Goal: Transaction & Acquisition: Download file/media

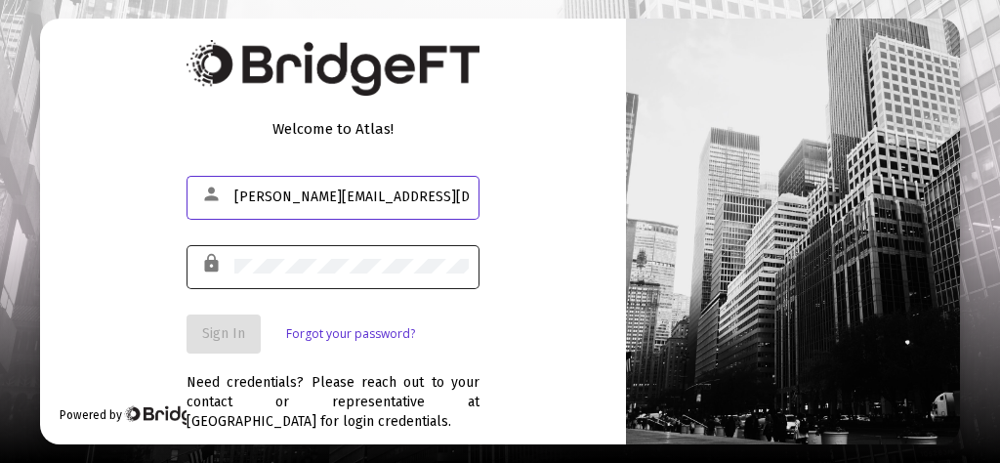
type input "[PERSON_NAME][EMAIL_ADDRESS][DOMAIN_NAME]"
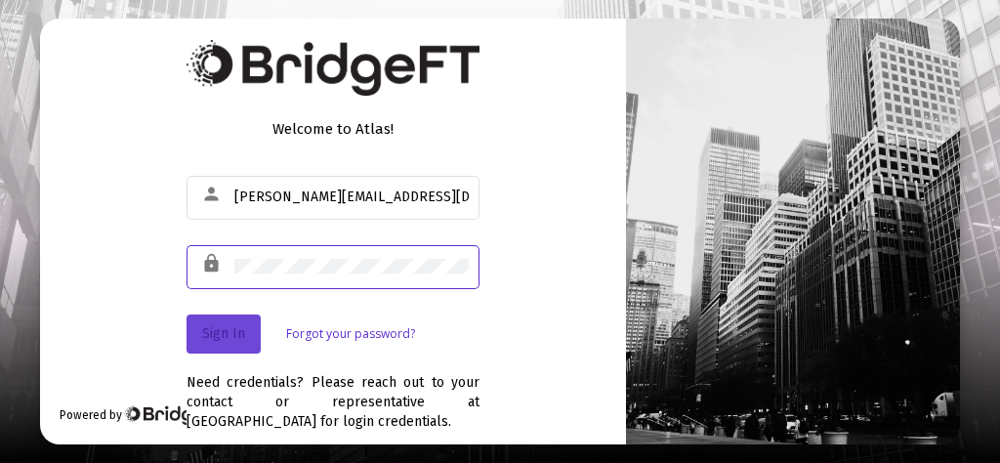
click at [227, 337] on span "Sign In" at bounding box center [223, 333] width 43 height 17
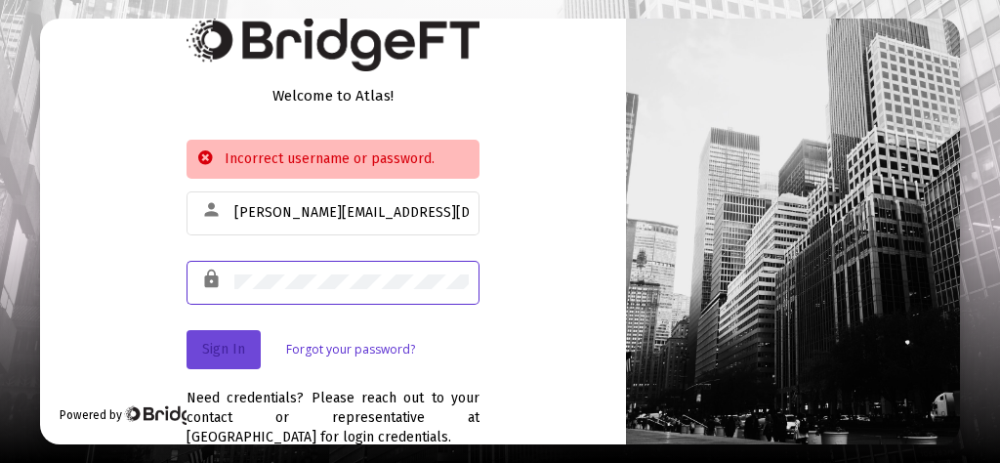
click at [216, 338] on button "Sign In" at bounding box center [223, 349] width 74 height 39
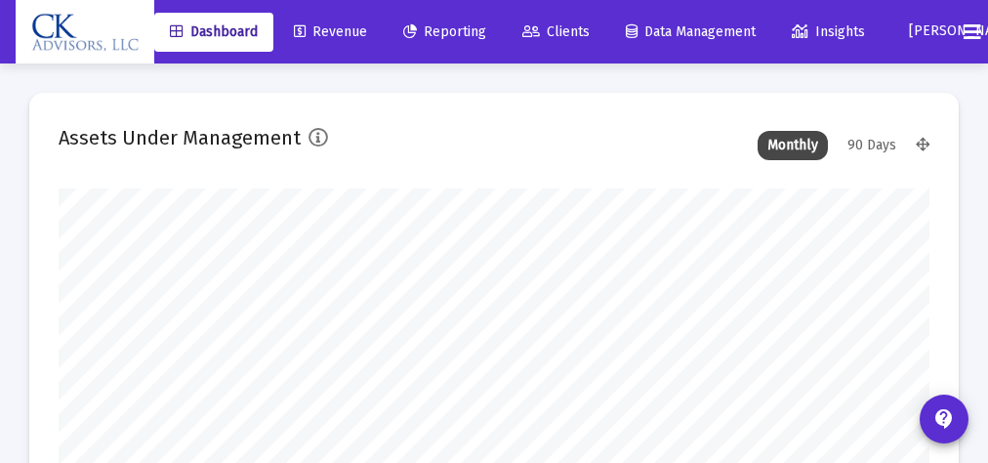
scroll to position [391, 871]
type input "[DATE]"
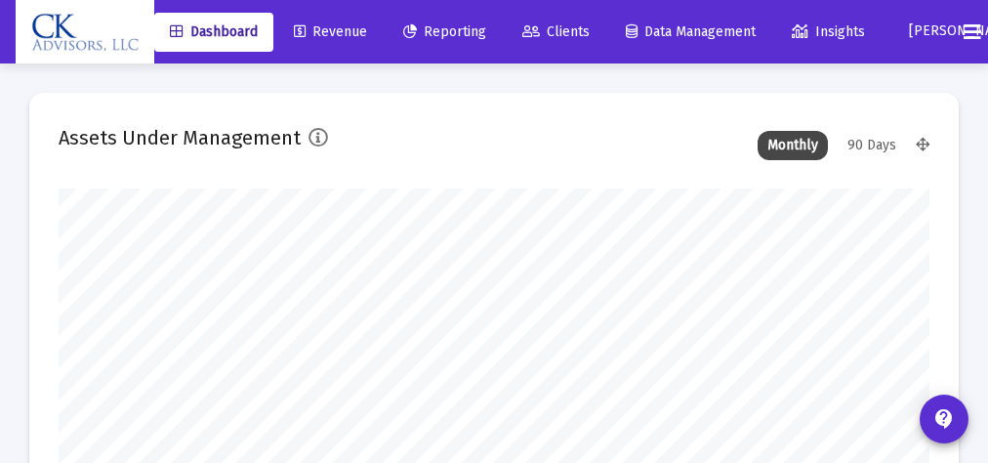
click at [458, 35] on span "Reporting" at bounding box center [444, 31] width 83 height 17
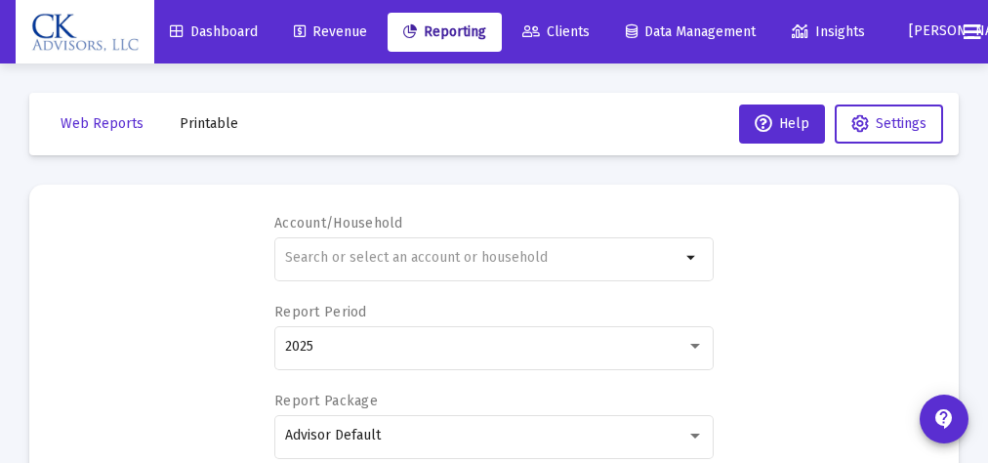
click at [224, 127] on span "Printable" at bounding box center [209, 123] width 59 height 17
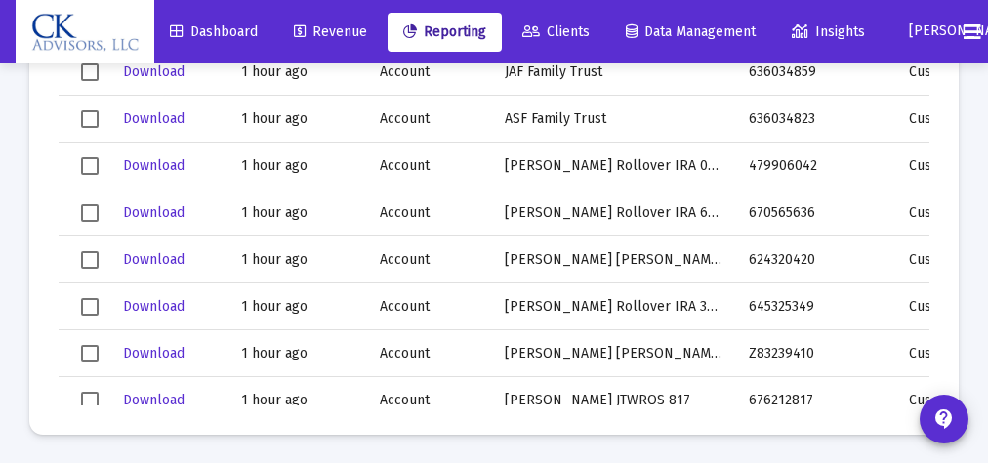
scroll to position [654, 0]
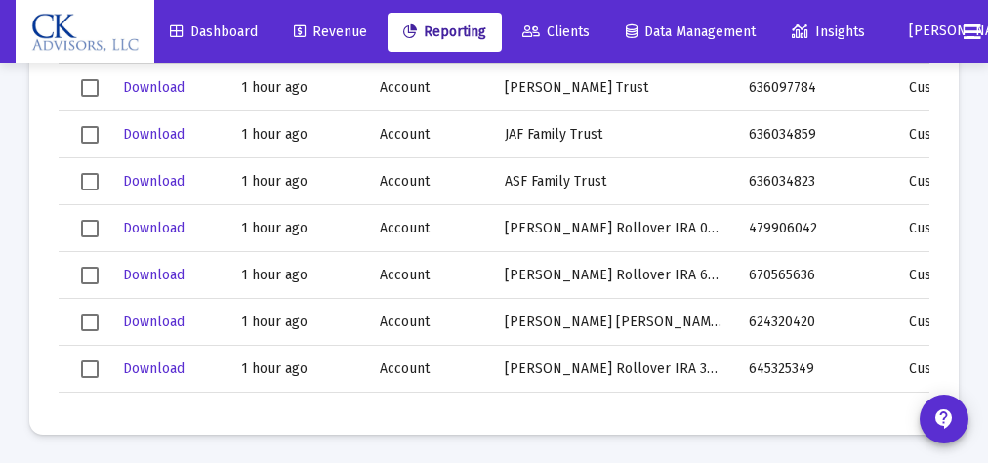
click at [91, 180] on span "Select row" at bounding box center [90, 182] width 18 height 18
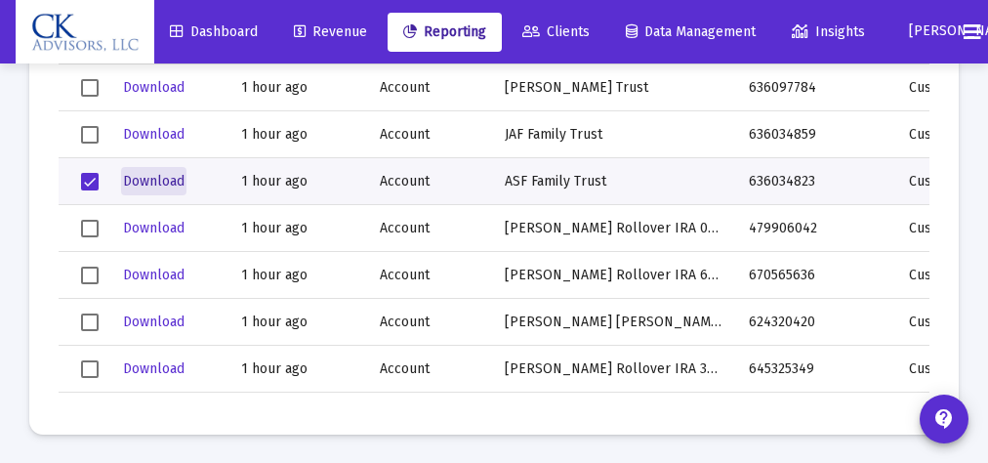
click at [163, 181] on span "Download" at bounding box center [154, 181] width 62 height 17
click at [88, 174] on span "Select row" at bounding box center [90, 182] width 18 height 18
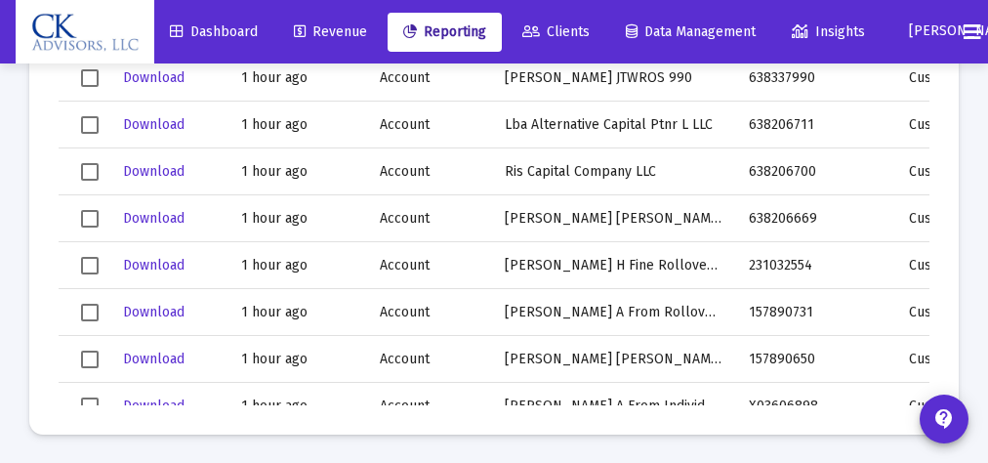
scroll to position [1632, 0]
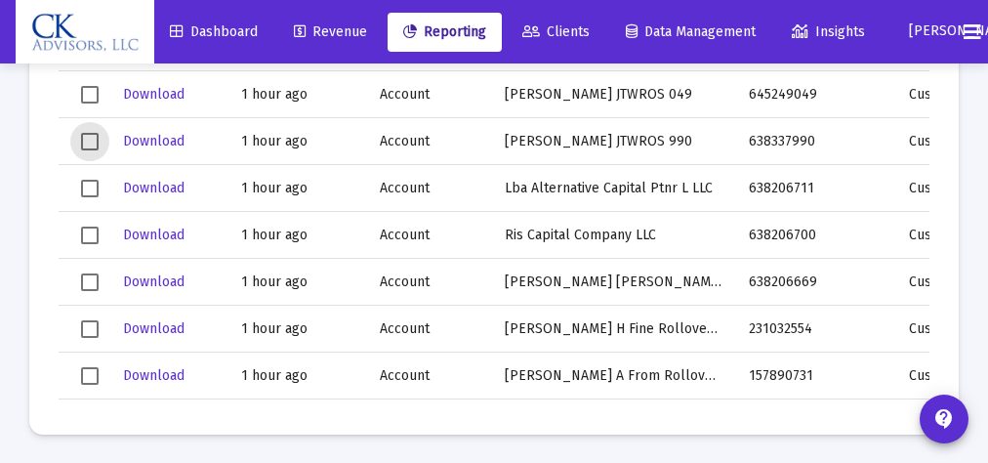
click at [91, 137] on span "Select row" at bounding box center [90, 142] width 18 height 18
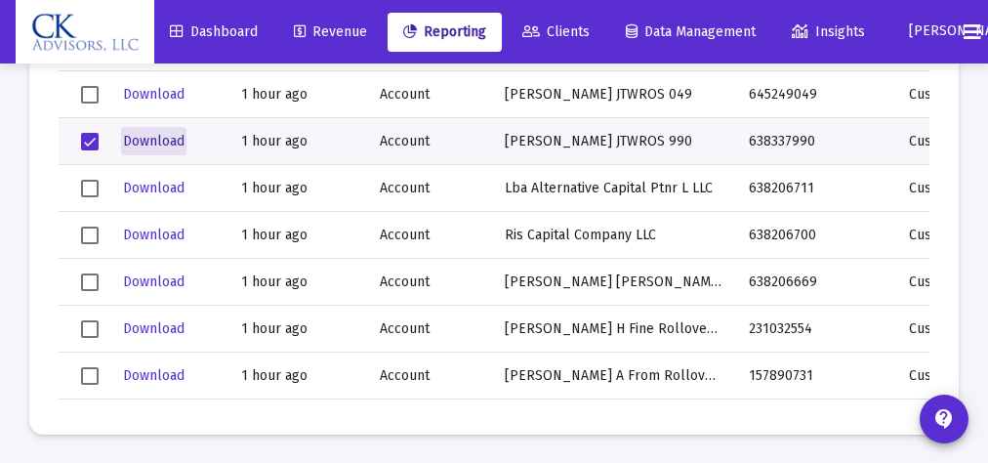
click at [161, 139] on span "Download" at bounding box center [154, 141] width 62 height 17
click at [90, 142] on span "Select row" at bounding box center [90, 142] width 18 height 18
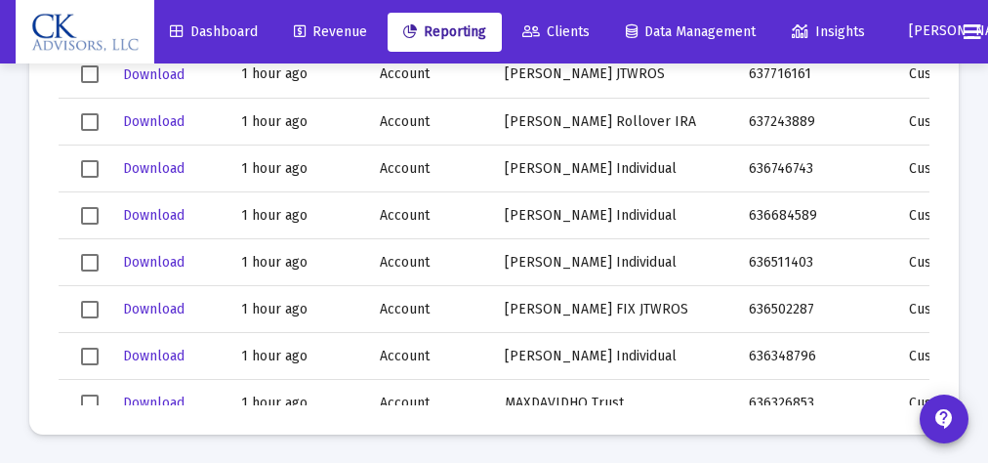
scroll to position [0, 0]
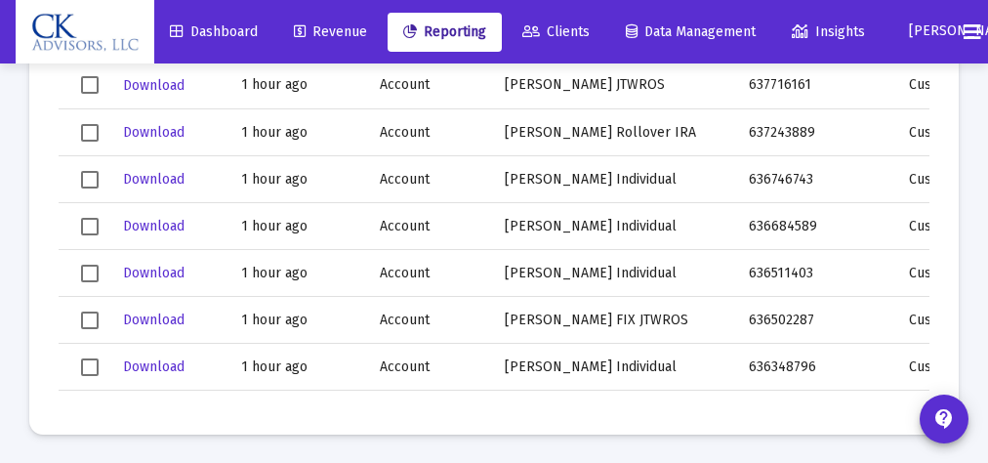
click at [90, 127] on span "Select row" at bounding box center [90, 133] width 18 height 18
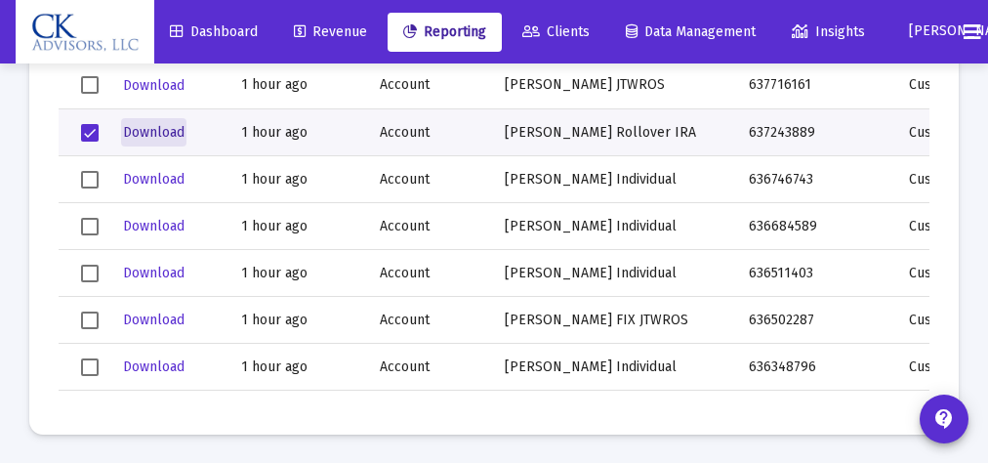
click at [148, 131] on span "Download" at bounding box center [154, 132] width 62 height 17
click at [87, 131] on span "Select row" at bounding box center [90, 133] width 18 height 18
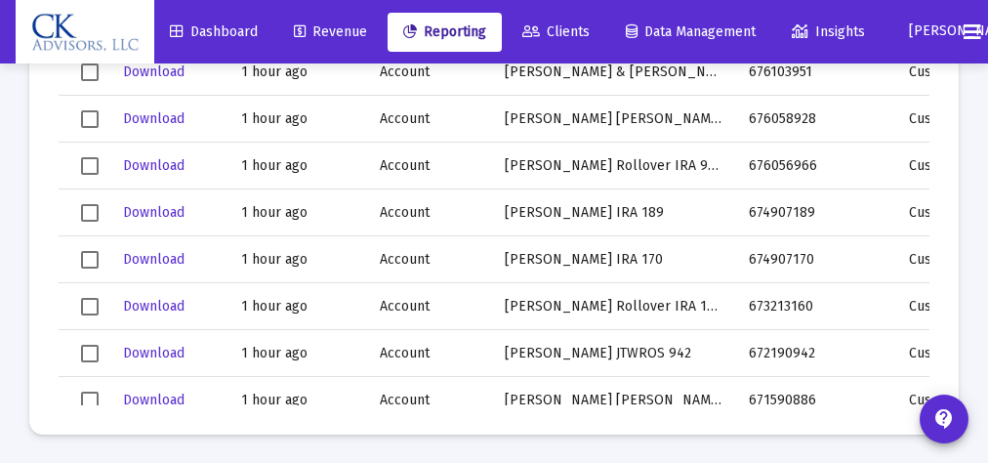
scroll to position [1094, 0]
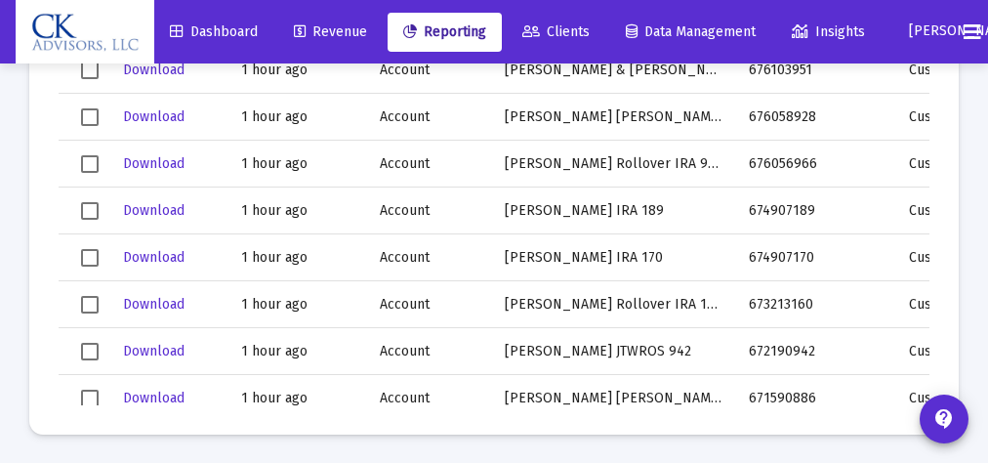
click at [90, 343] on span "Select row" at bounding box center [90, 352] width 18 height 18
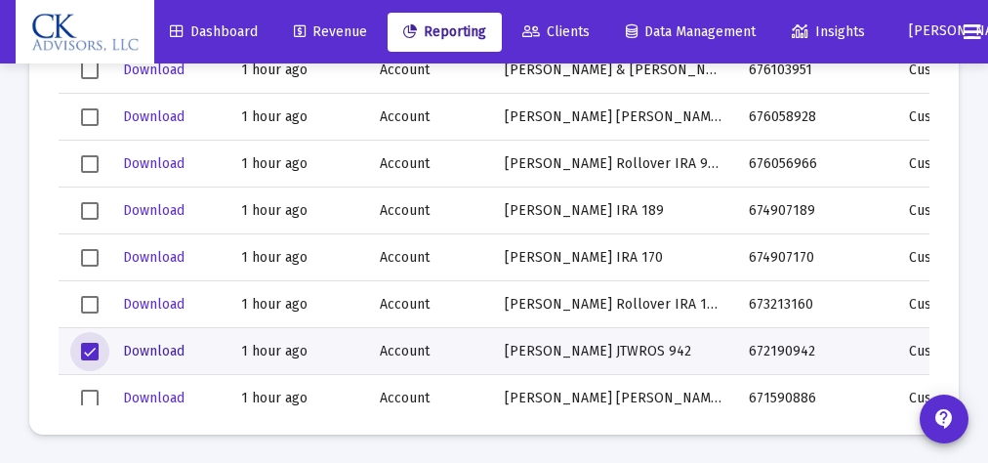
click at [149, 346] on span "Download" at bounding box center [154, 351] width 62 height 17
